Goal: Task Accomplishment & Management: Manage account settings

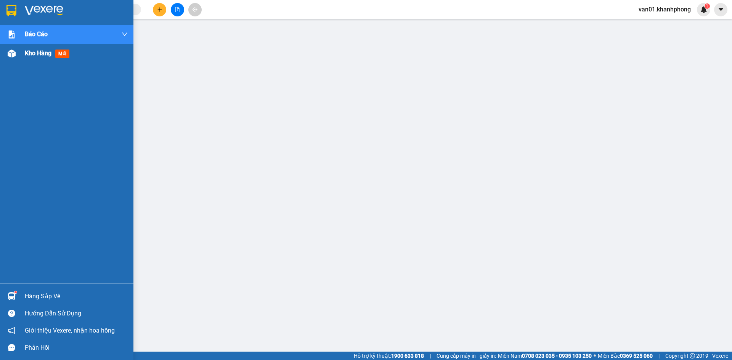
click at [39, 51] on span "Kho hàng" at bounding box center [38, 53] width 27 height 7
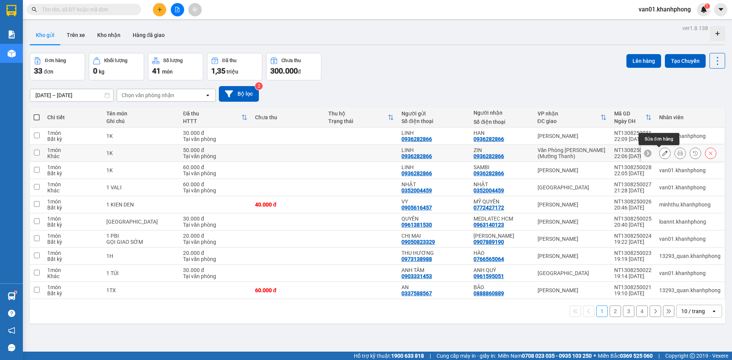
click at [662, 154] on button at bounding box center [665, 153] width 11 height 13
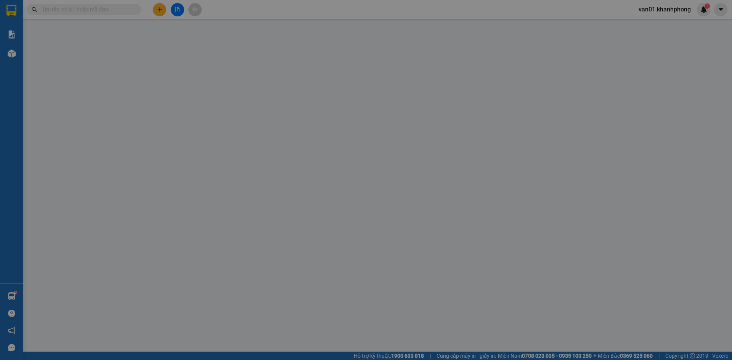
type input "0936282866"
type input "50.000"
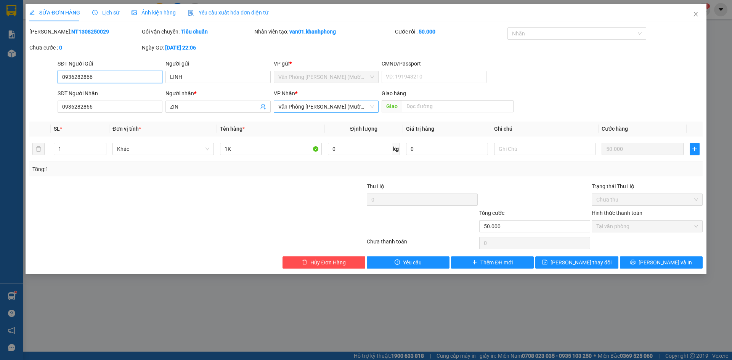
click at [323, 102] on span "Văn Phòng Trần Phú (Mường Thanh)" at bounding box center [326, 106] width 96 height 11
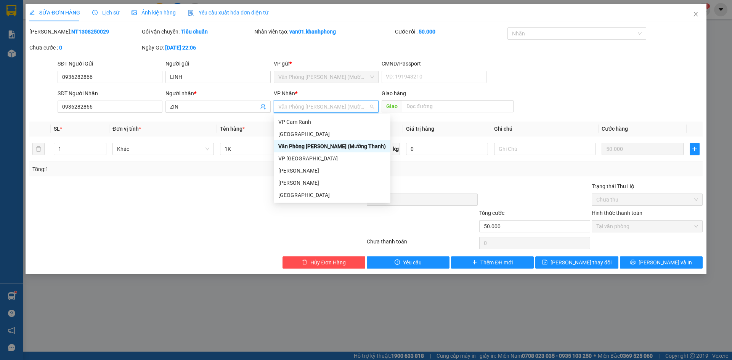
click at [323, 102] on span "Văn Phòng Trần Phú (Mường Thanh)" at bounding box center [326, 106] width 96 height 11
click at [309, 183] on div "Phạm Ngũ Lão" at bounding box center [332, 183] width 108 height 8
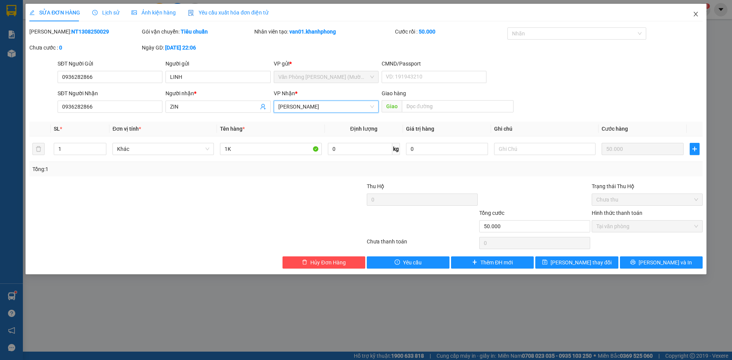
click at [694, 15] on icon "close" at bounding box center [696, 14] width 6 height 6
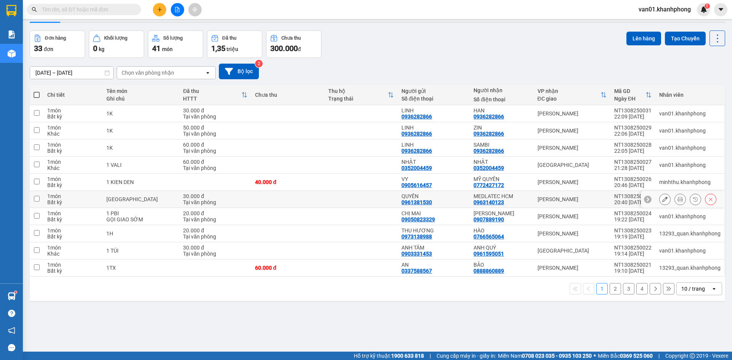
scroll to position [35, 0]
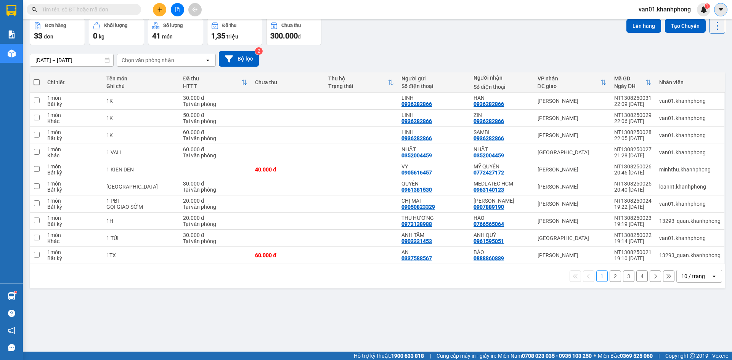
click at [719, 10] on icon "caret-down" at bounding box center [721, 9] width 7 height 7
click at [670, 4] on div "van01.khanhphong 1" at bounding box center [672, 9] width 78 height 13
click at [666, 11] on span "van01.khanhphong" at bounding box center [665, 10] width 64 height 10
click at [656, 23] on span "Đăng xuất" at bounding box center [668, 23] width 48 height 8
